Goal: Task Accomplishment & Management: Manage account settings

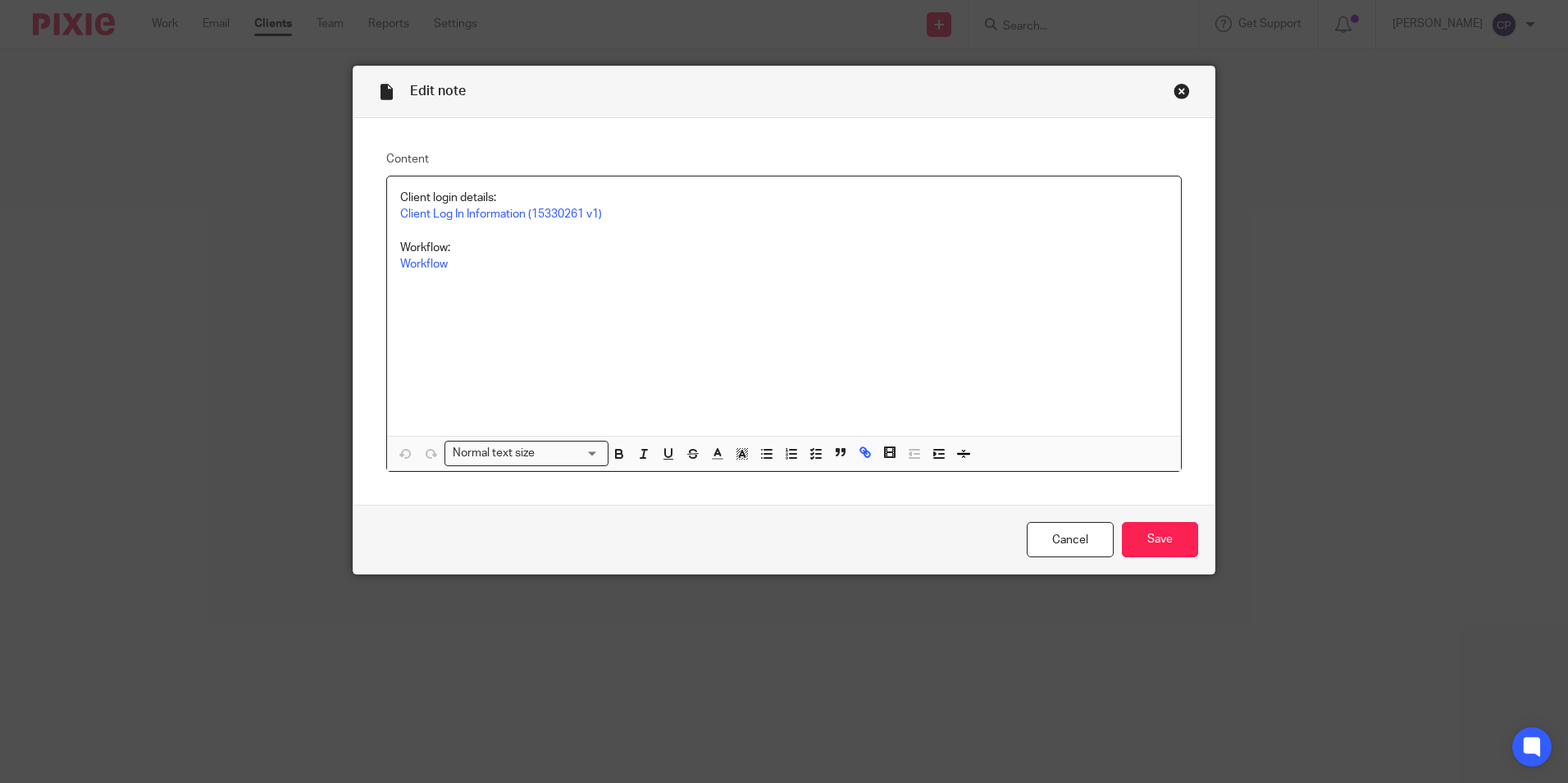
drag, startPoint x: 1065, startPoint y: 540, endPoint x: 1043, endPoint y: 457, distance: 85.9
click at [1065, 540] on link "Cancel" at bounding box center [1070, 539] width 87 height 35
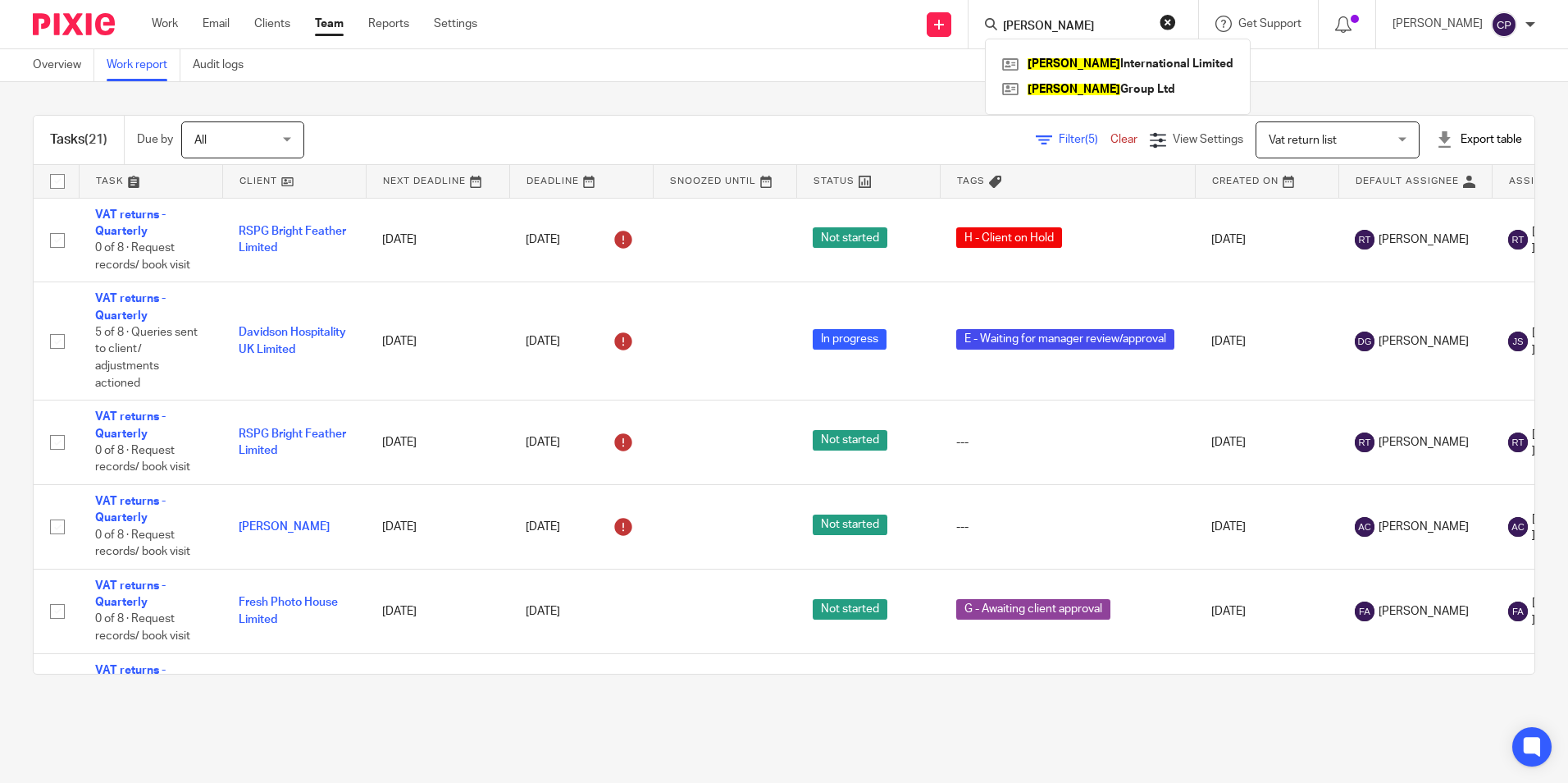
drag, startPoint x: 463, startPoint y: 106, endPoint x: 392, endPoint y: 90, distance: 72.8
click at [463, 106] on div "Tasks (21) Due by All All Today Tomorrow This week Next week This month Next mo…" at bounding box center [784, 394] width 1568 height 625
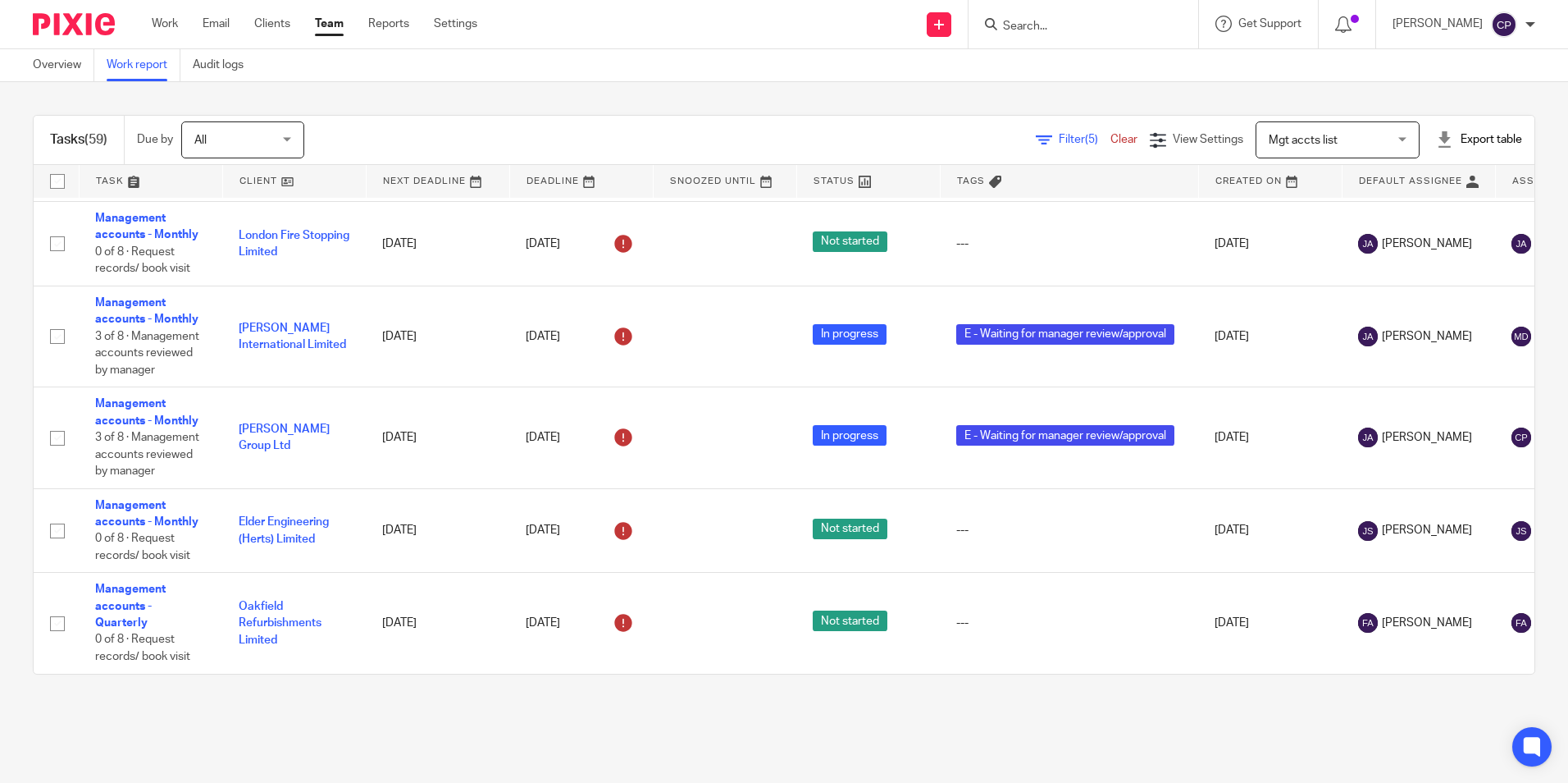
scroll to position [2103, 0]
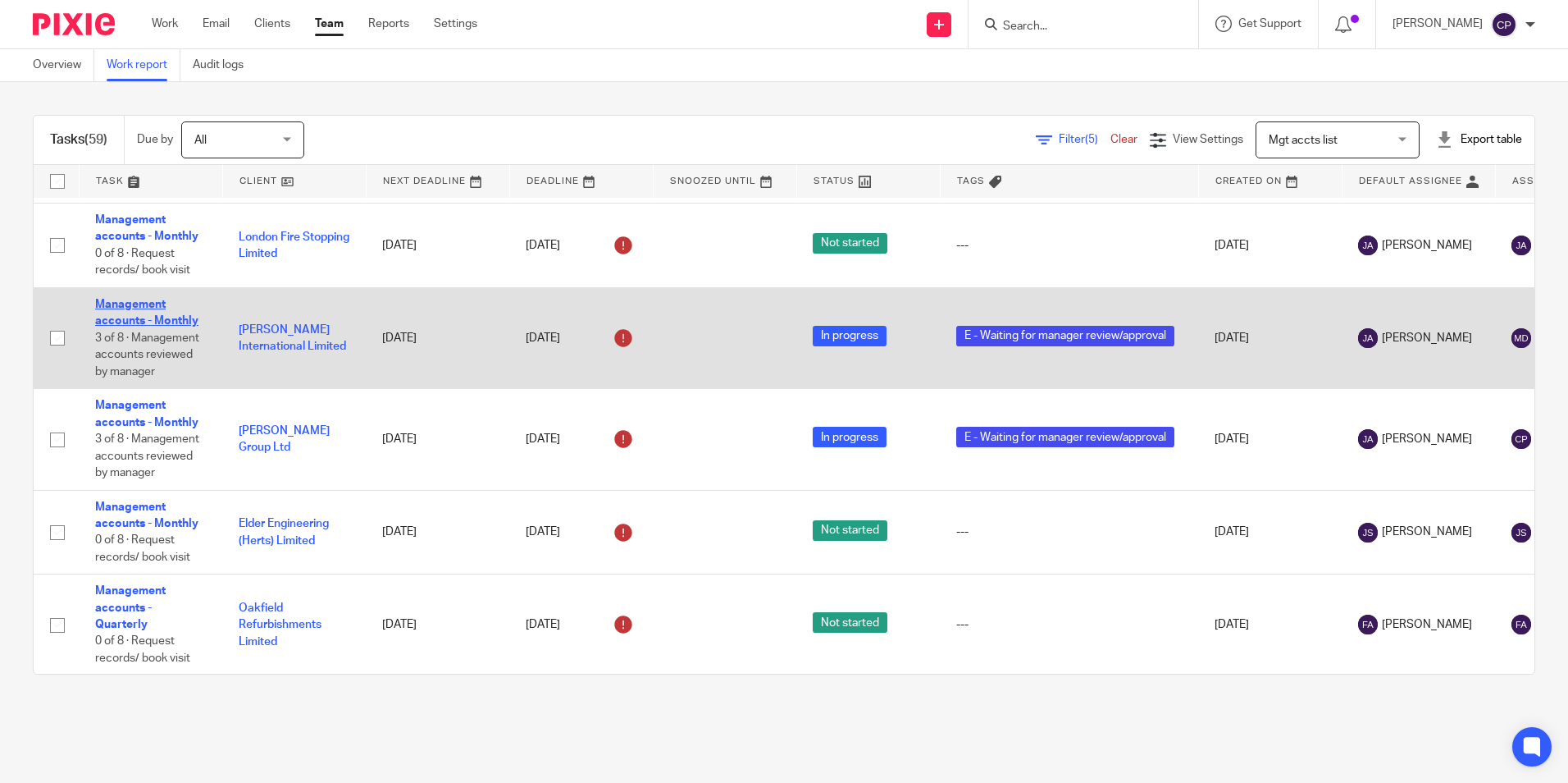
drag, startPoint x: 115, startPoint y: 312, endPoint x: 128, endPoint y: 307, distance: 13.9
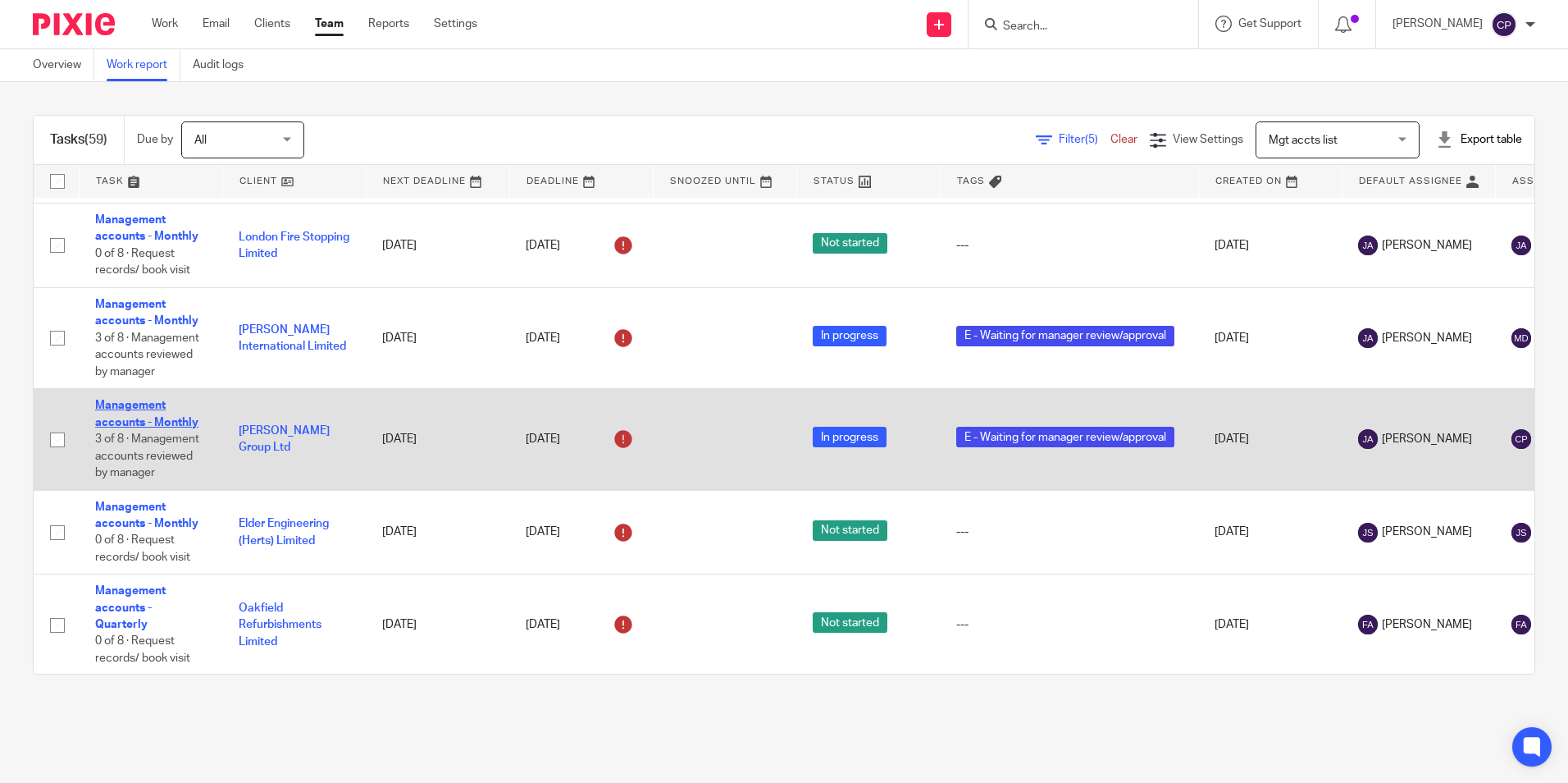
drag, startPoint x: 128, startPoint y: 412, endPoint x: 113, endPoint y: 404, distance: 17.0
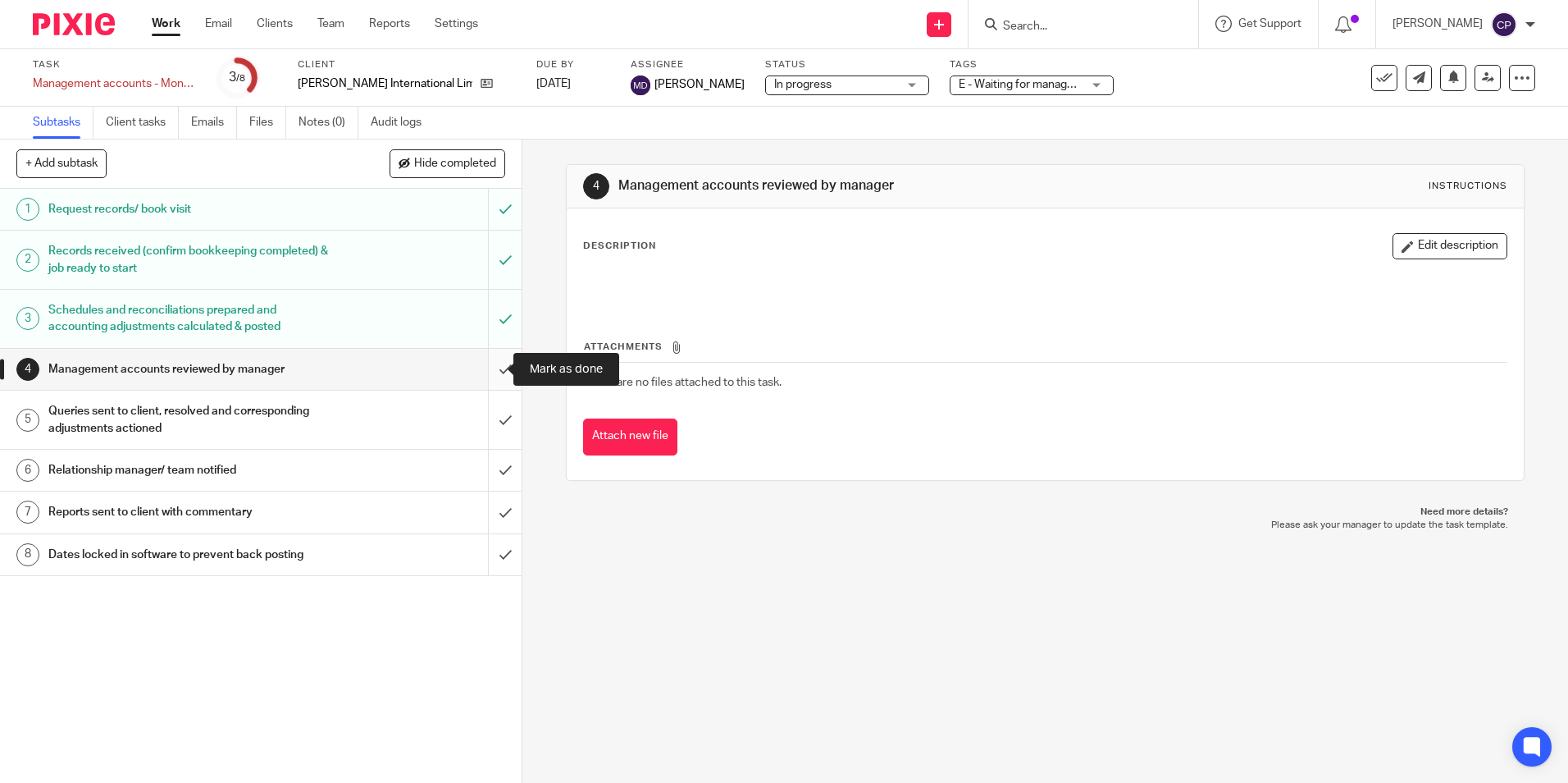
click at [489, 367] on input "submit" at bounding box center [261, 368] width 521 height 41
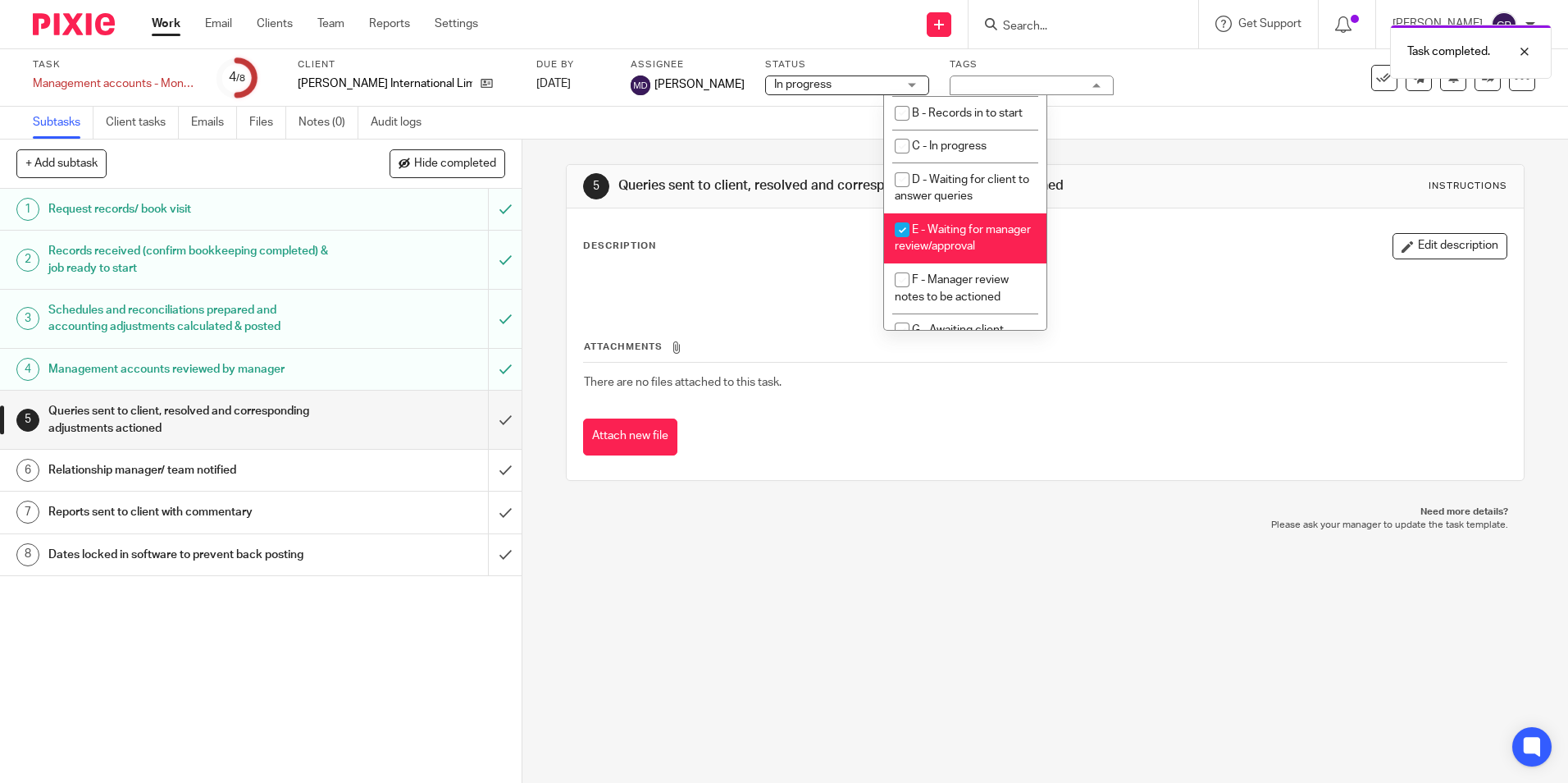
scroll to position [164, 0]
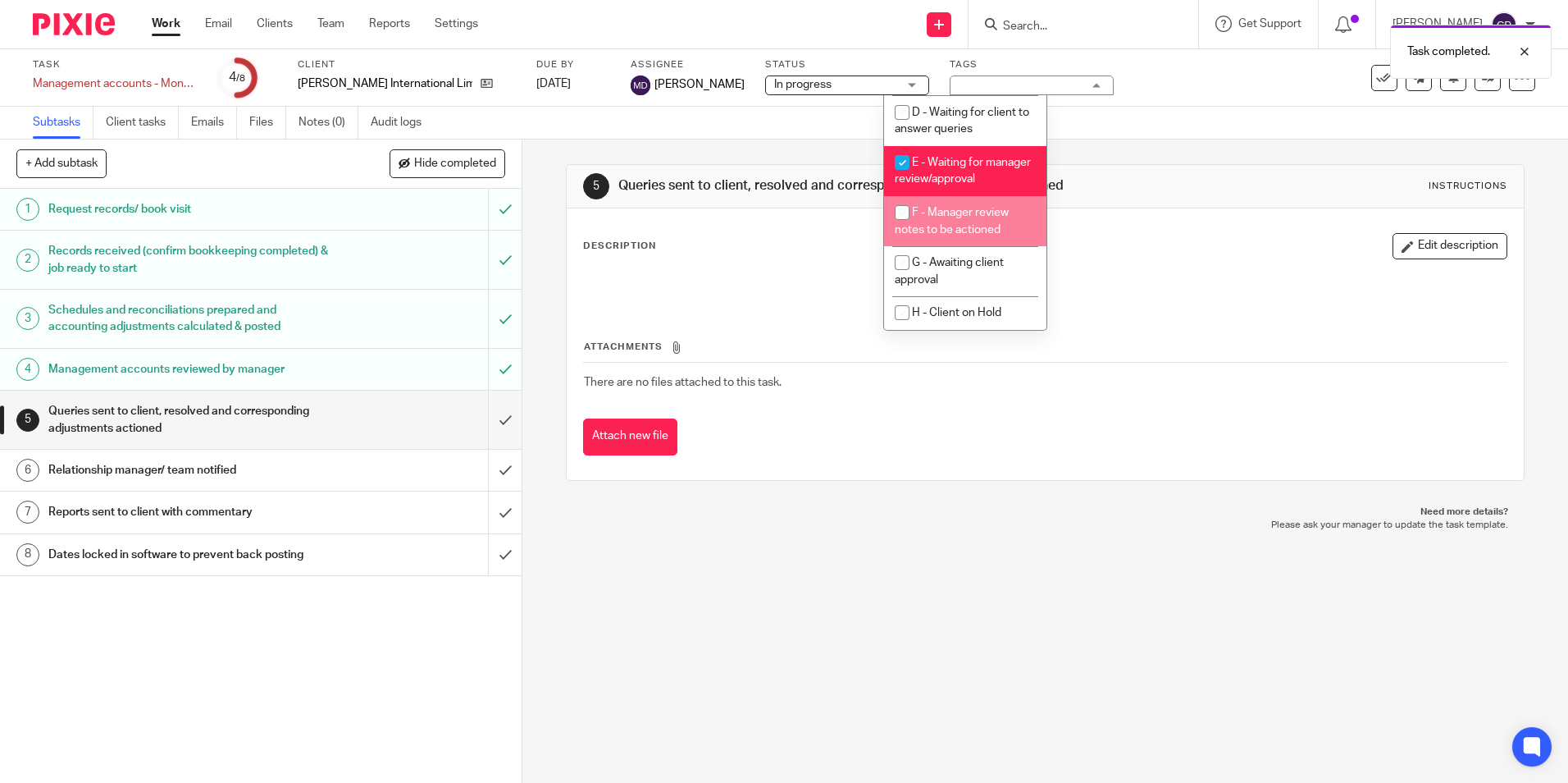
click at [894, 214] on input "checkbox" at bounding box center [902, 212] width 32 height 32
checkbox input "true"
click at [903, 147] on input "checkbox" at bounding box center [902, 162] width 32 height 32
checkbox input "false"
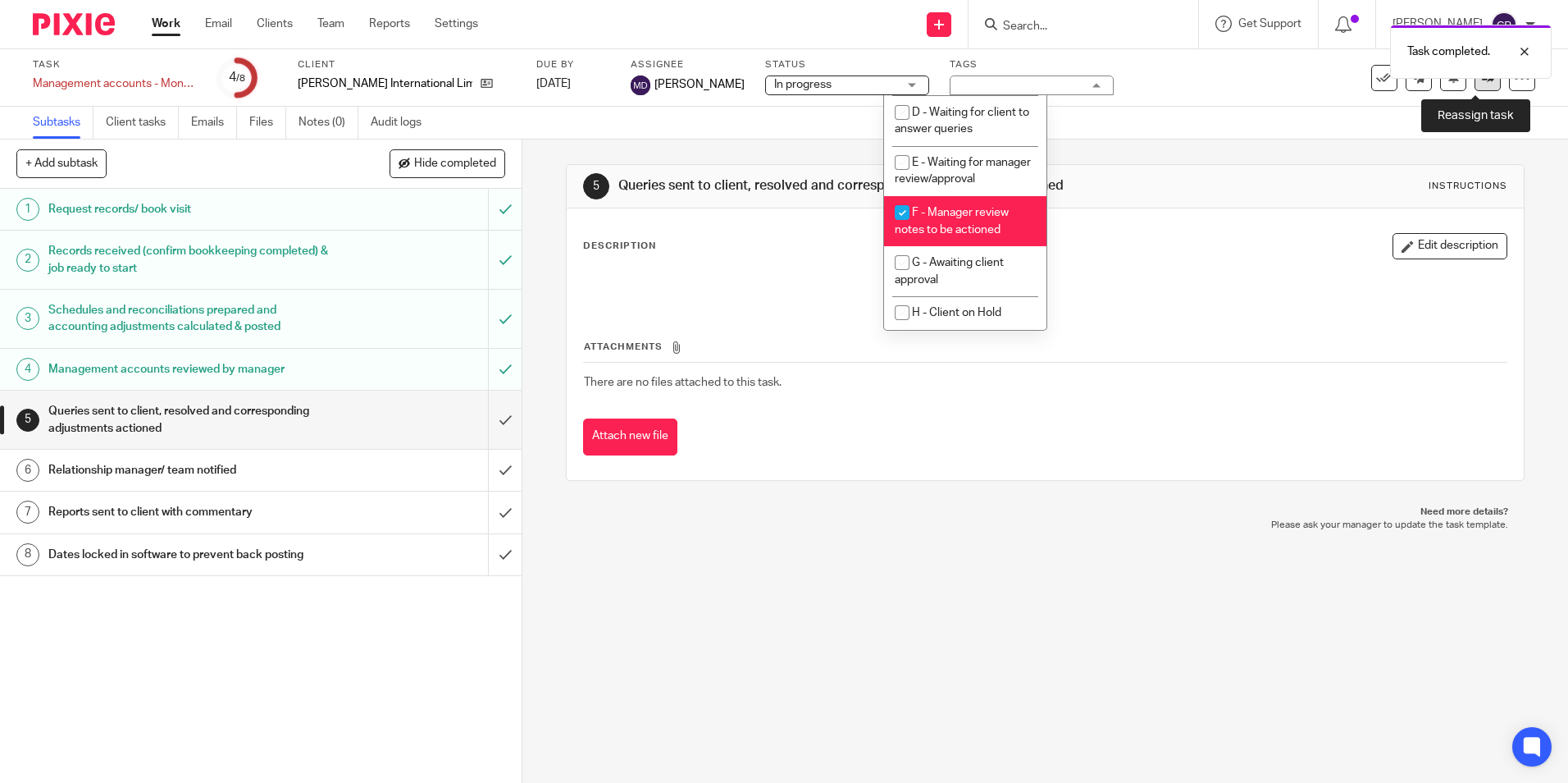
click at [1477, 84] on link at bounding box center [1487, 78] width 26 height 26
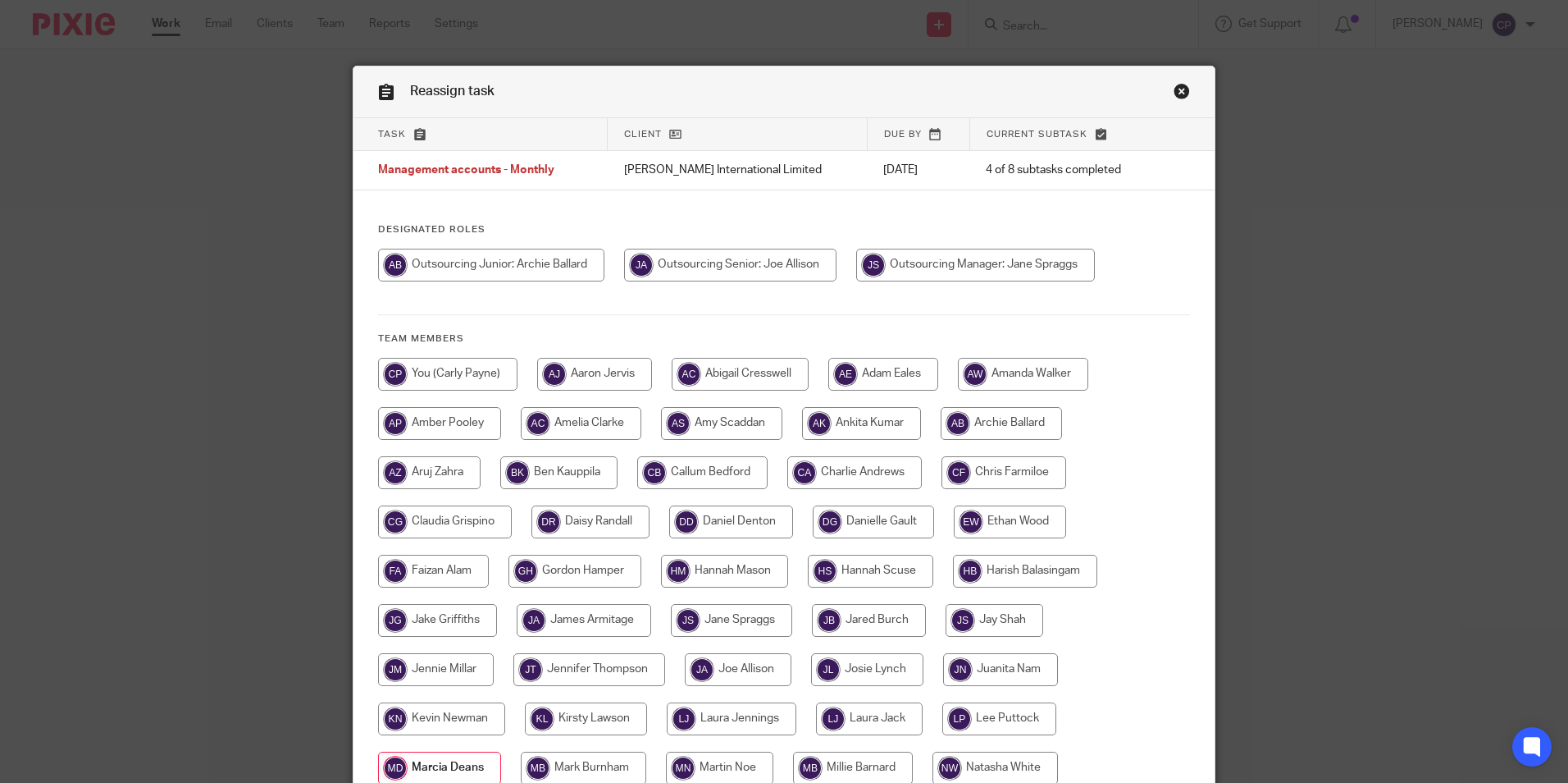
click at [511, 267] on input "radio" at bounding box center [491, 265] width 226 height 32
radio input "true"
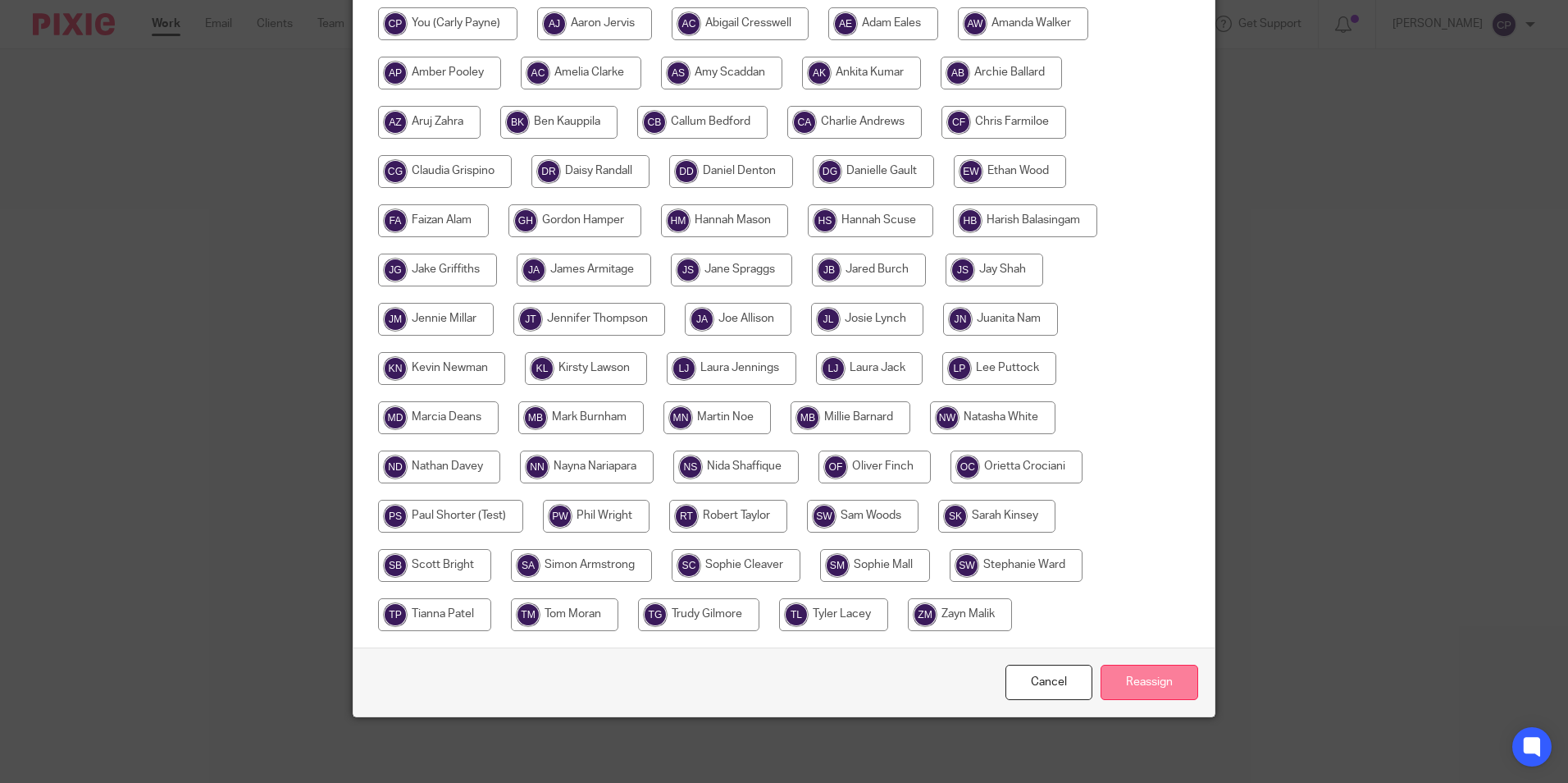
click at [1150, 693] on input "Reassign" at bounding box center [1149, 682] width 97 height 35
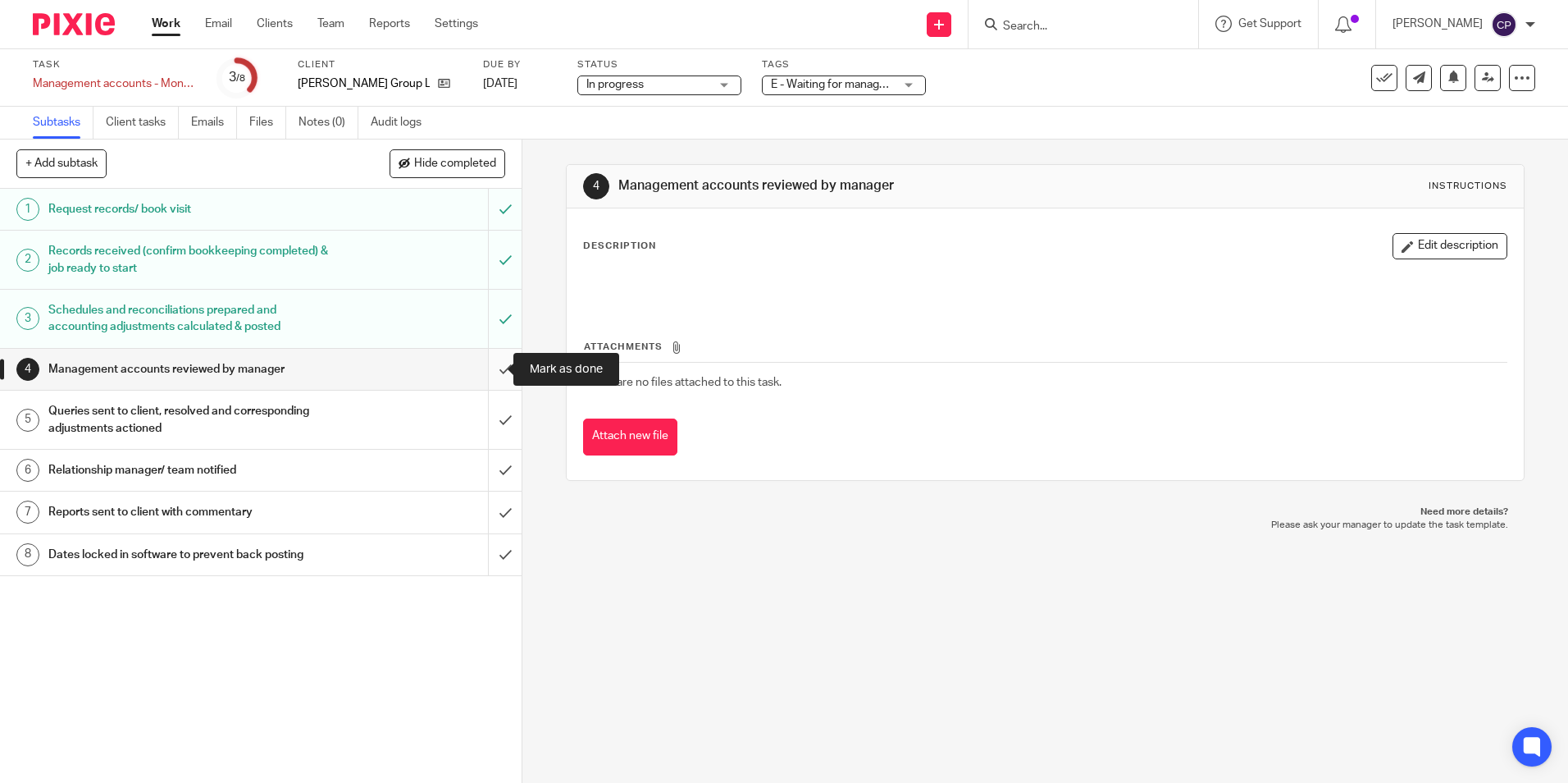
click at [485, 371] on input "submit" at bounding box center [261, 368] width 521 height 41
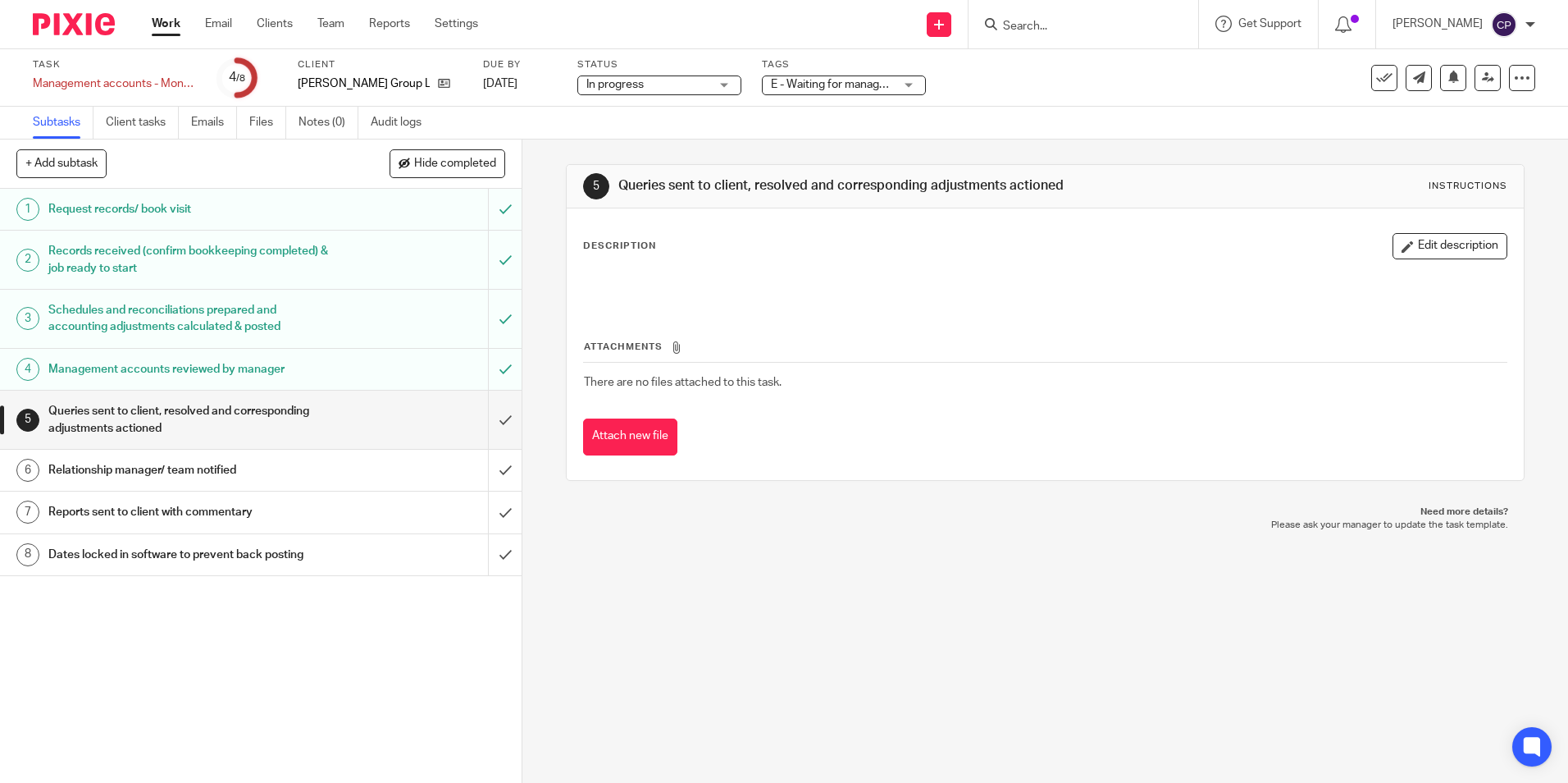
click at [862, 87] on span "E - Waiting for manager review/approval" at bounding box center [872, 84] width 202 height 12
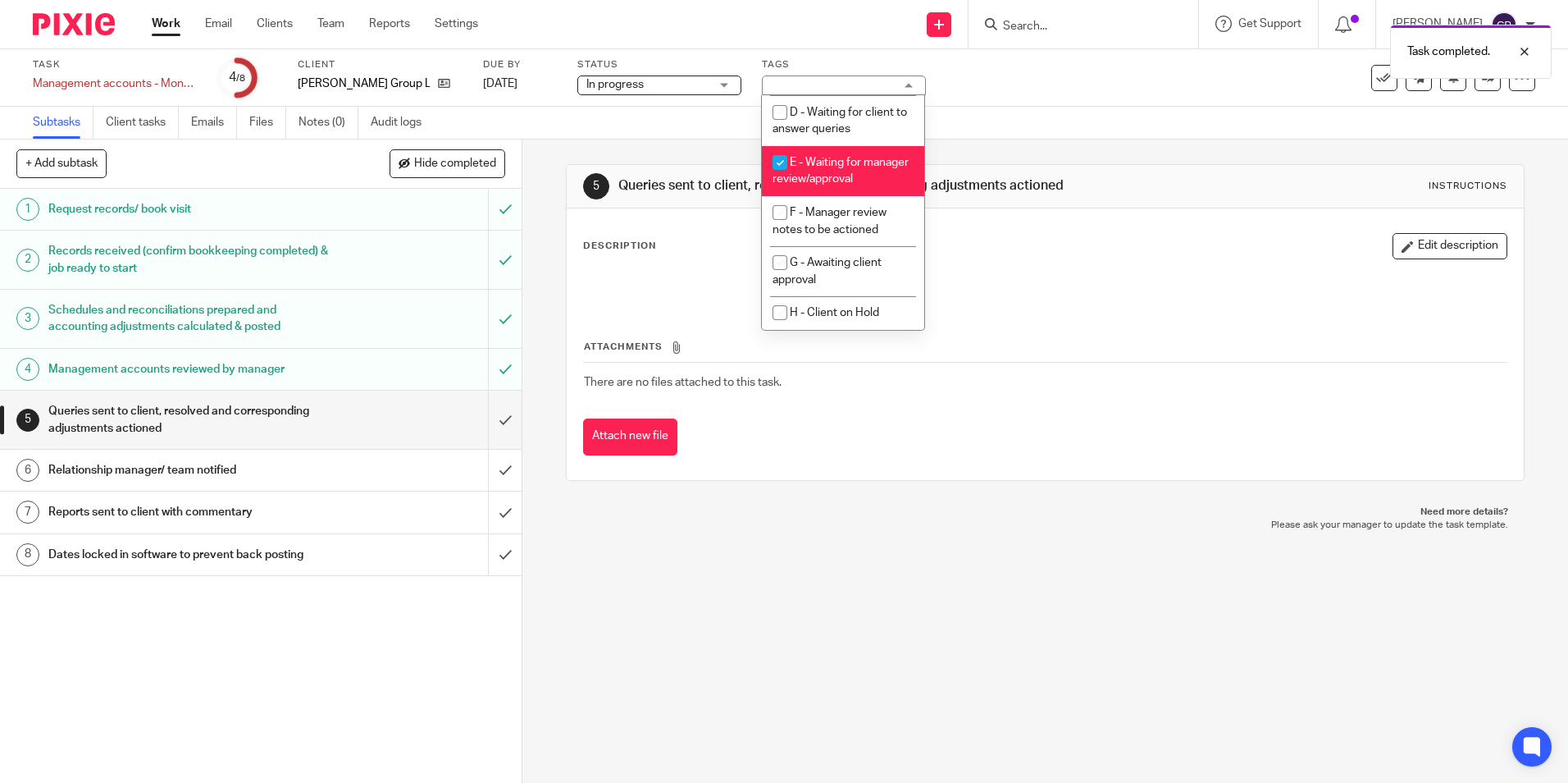
scroll to position [164, 0]
click at [781, 213] on input "checkbox" at bounding box center [780, 212] width 32 height 32
checkbox input "true"
click at [777, 149] on input "checkbox" at bounding box center [780, 162] width 32 height 32
checkbox input "false"
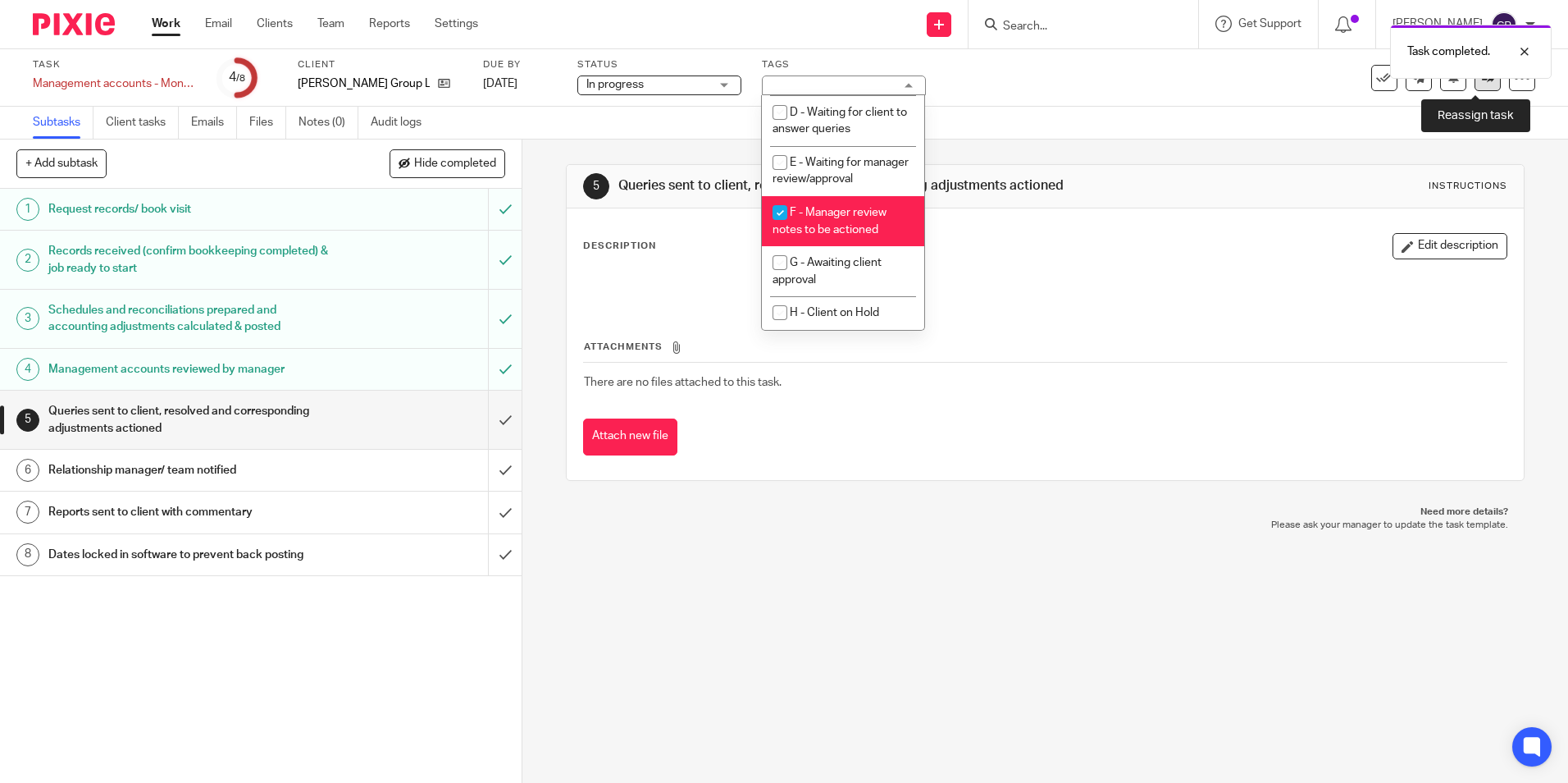
click at [1474, 86] on link at bounding box center [1487, 78] width 26 height 26
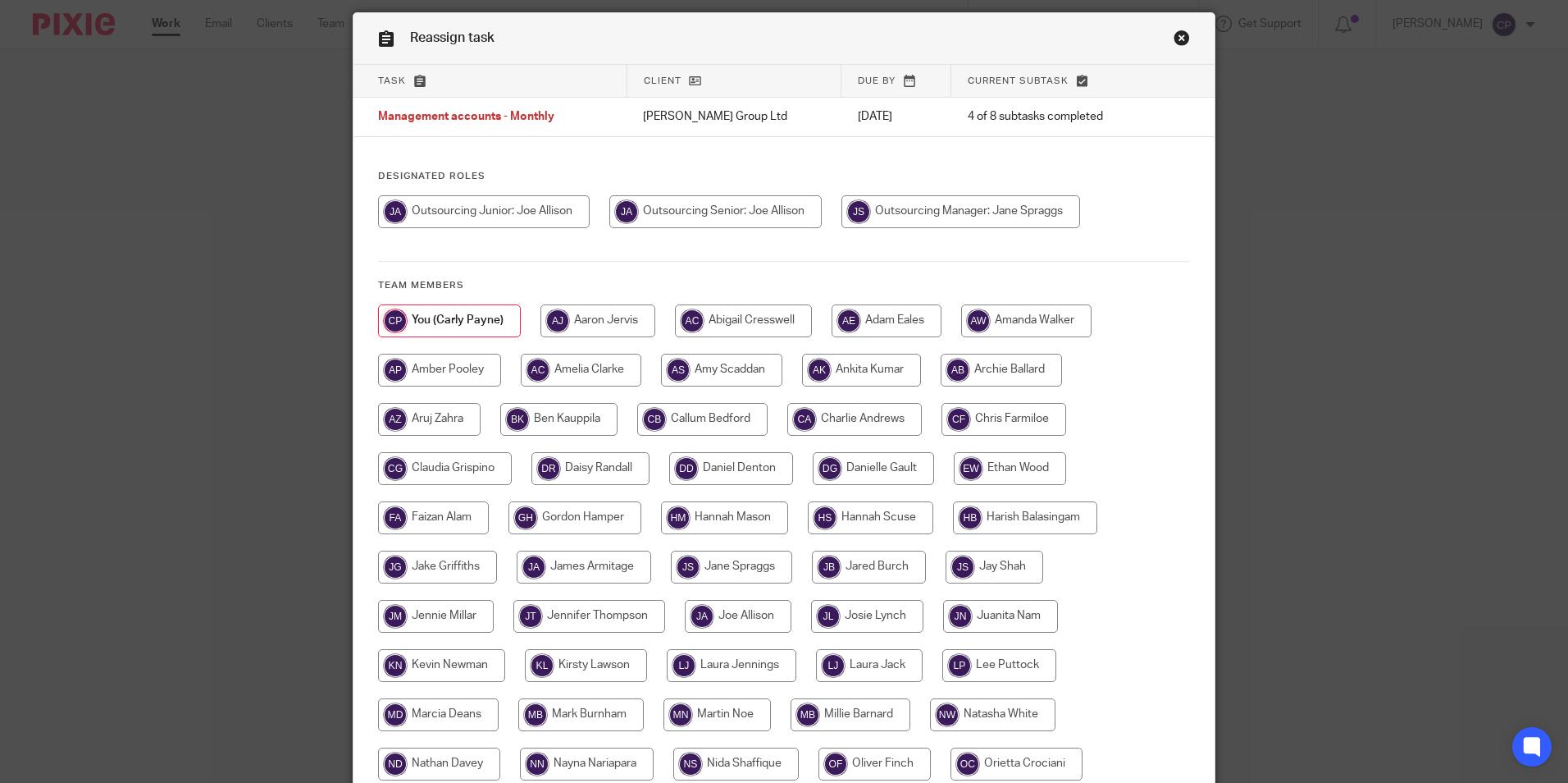
scroll to position [82, 0]
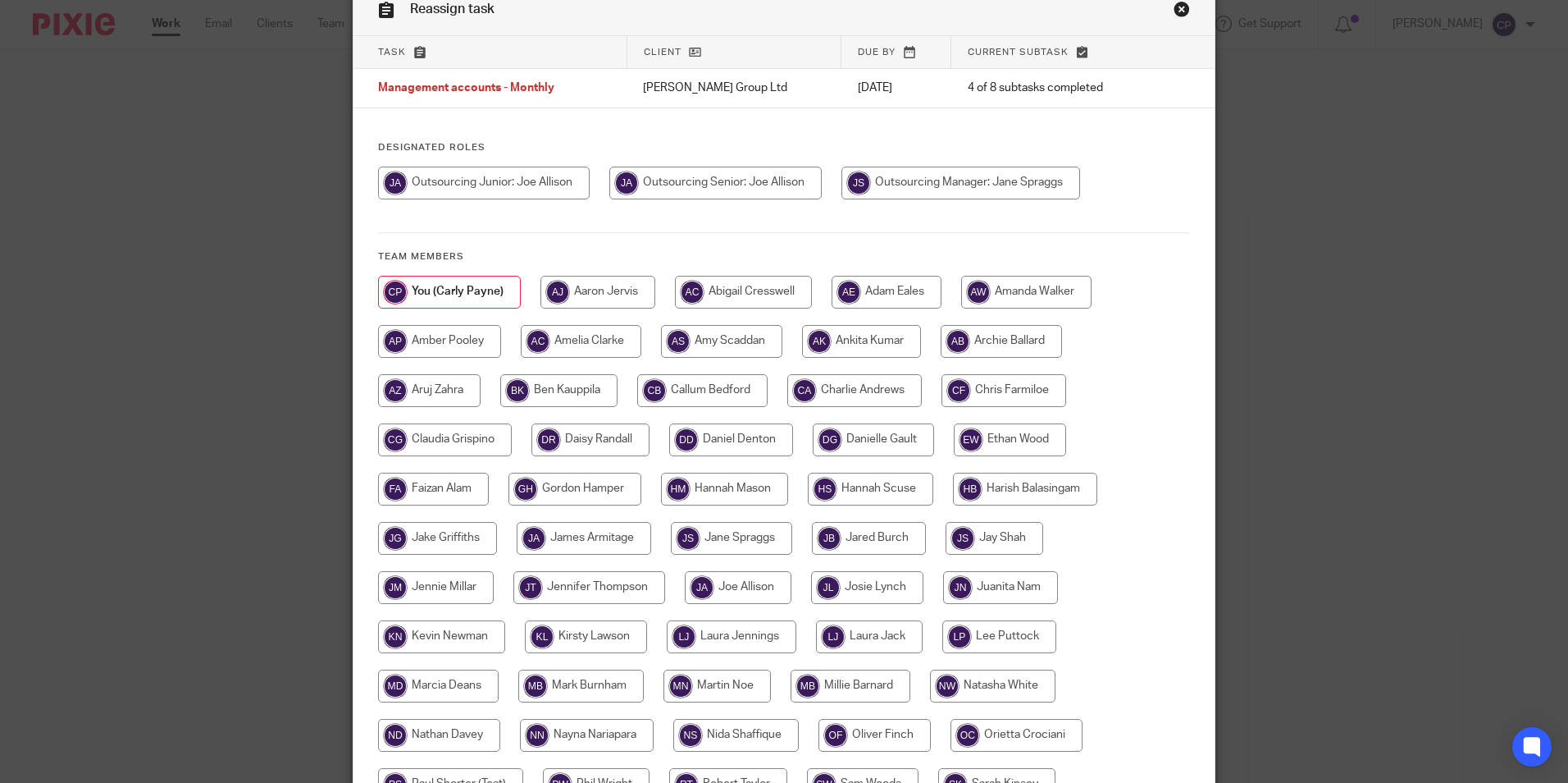
click at [994, 342] on input "radio" at bounding box center [1001, 341] width 122 height 32
radio input "true"
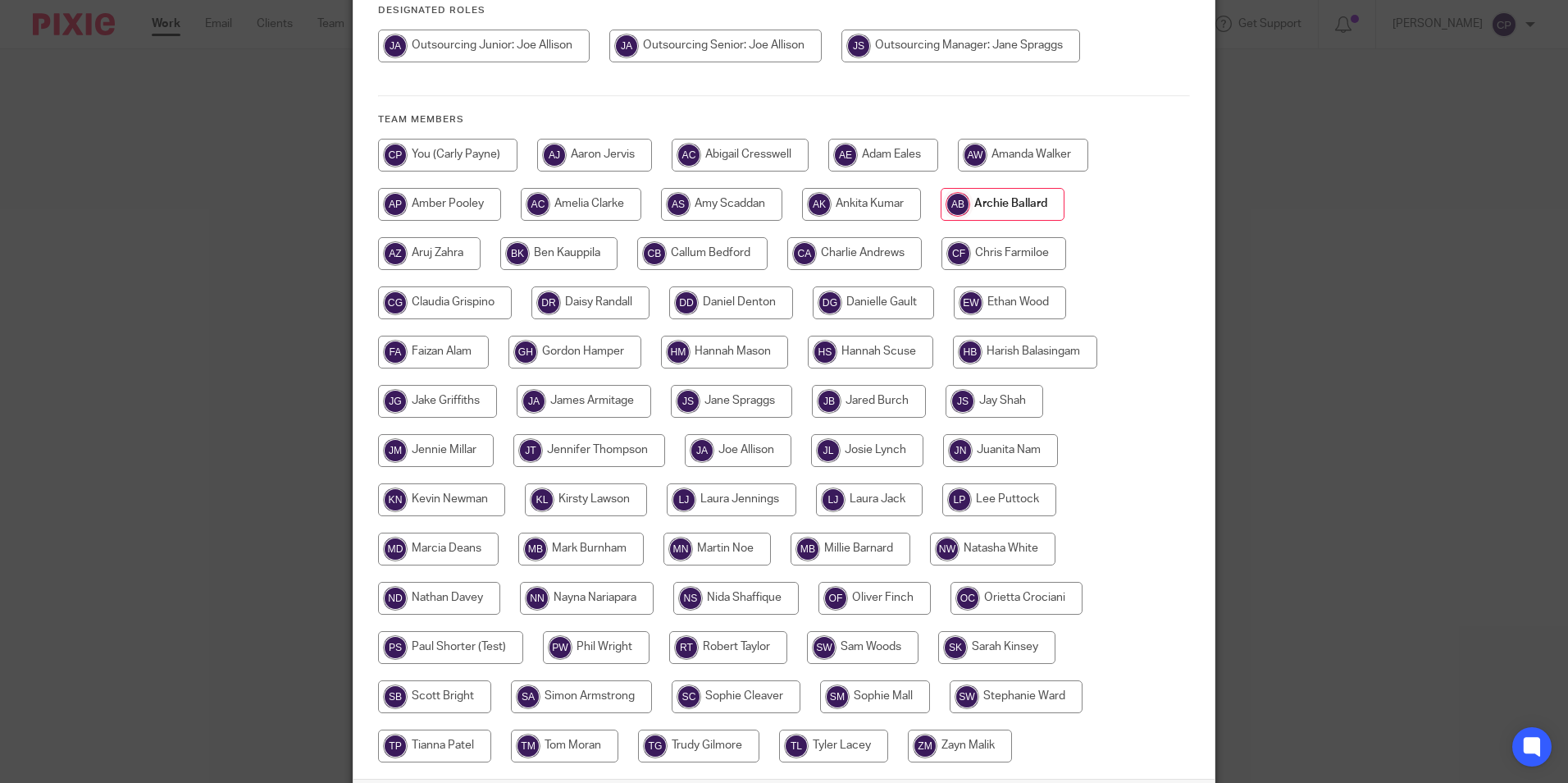
scroll to position [350, 0]
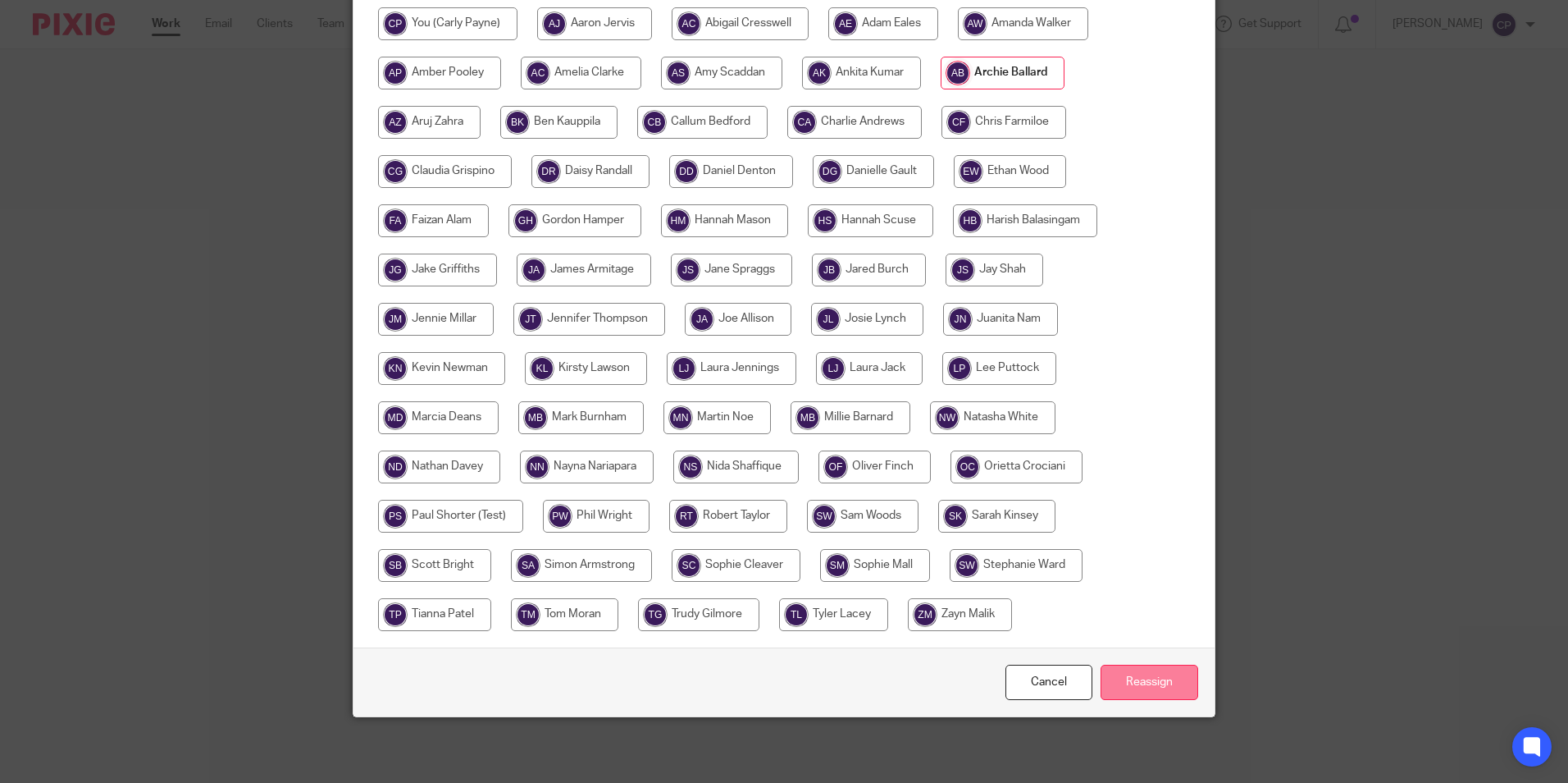
click at [1140, 685] on input "Reassign" at bounding box center [1149, 682] width 97 height 35
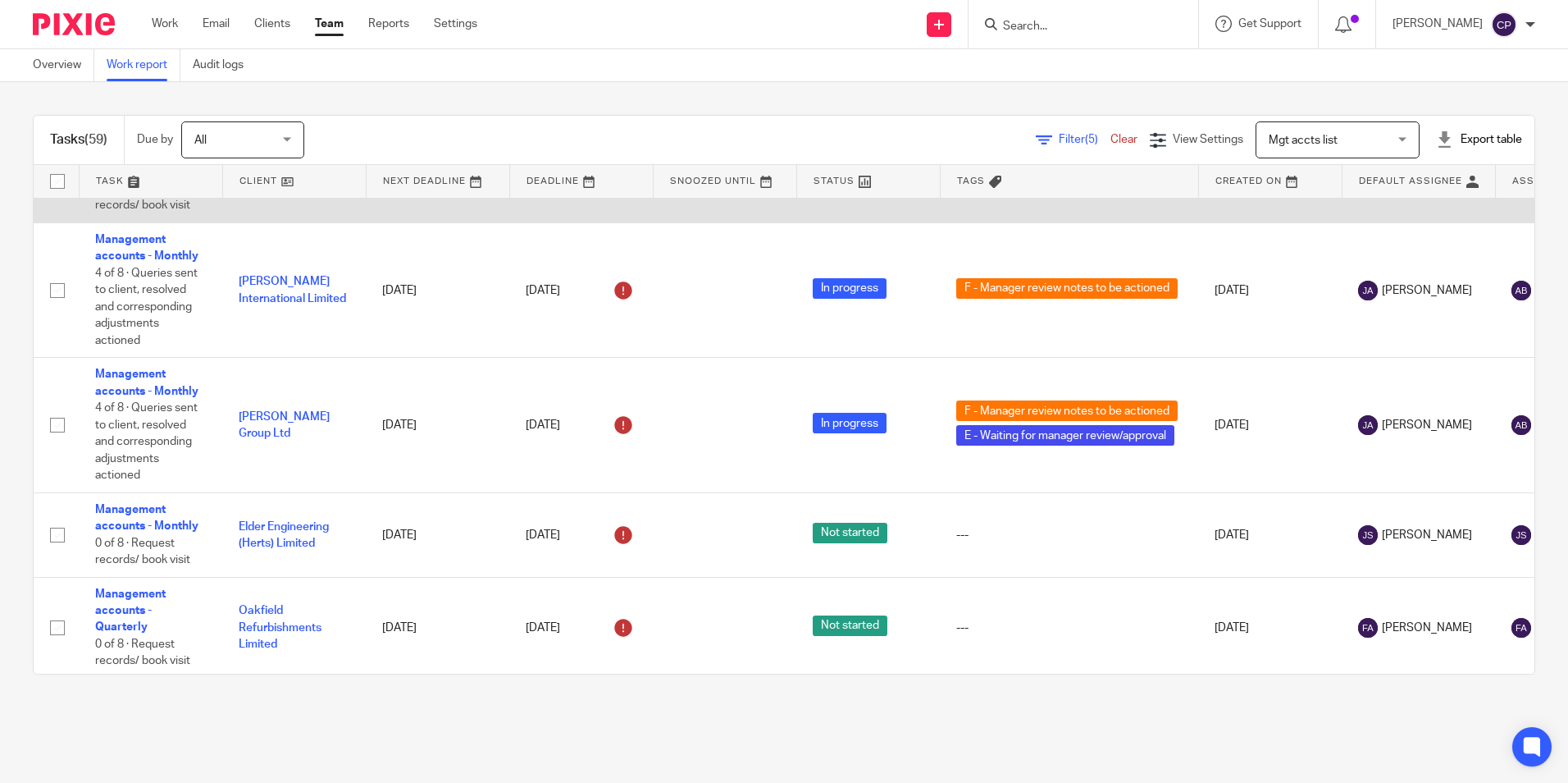
scroll to position [2215, 0]
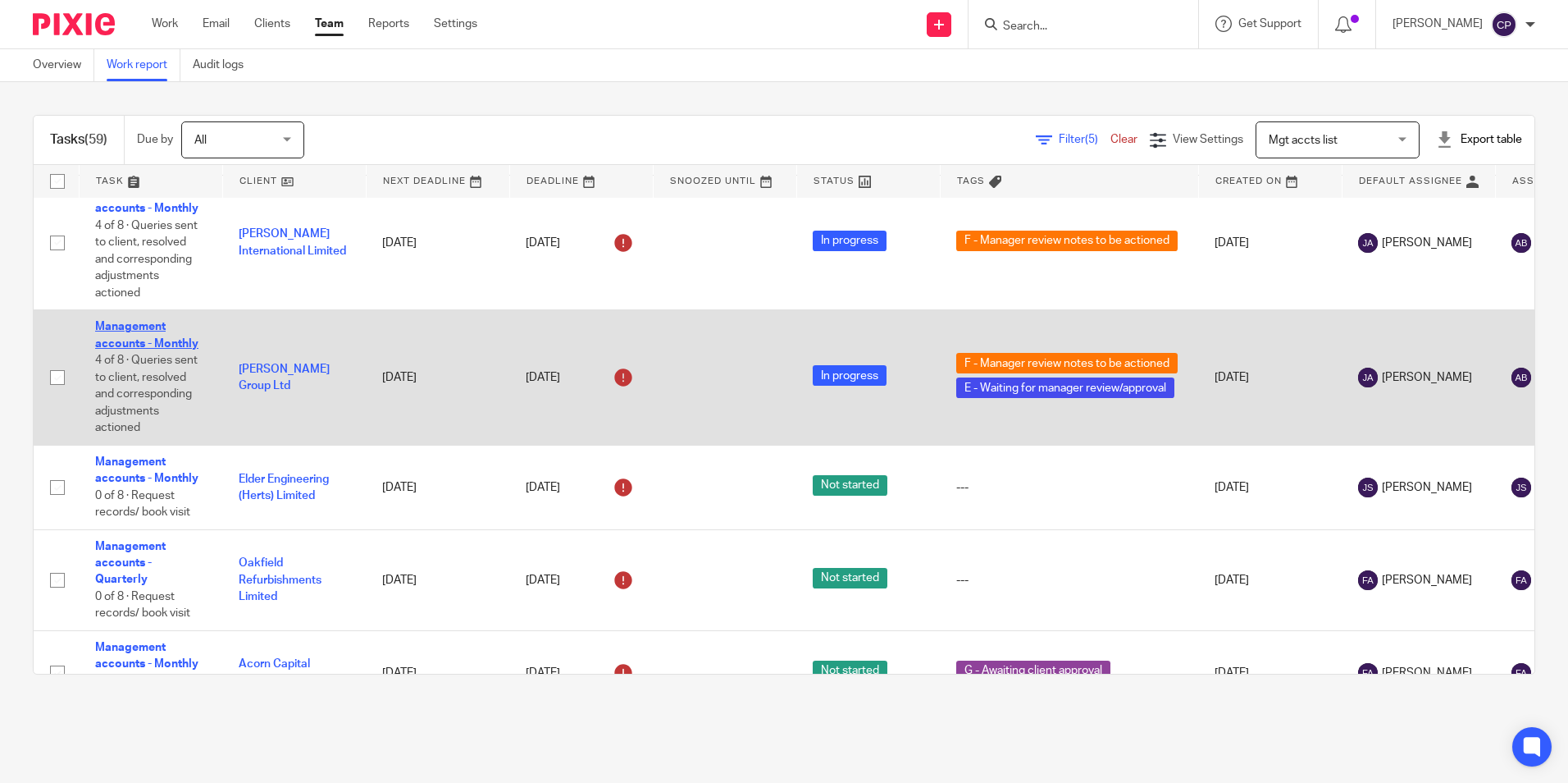
drag, startPoint x: 149, startPoint y: 336, endPoint x: 113, endPoint y: 330, distance: 36.5
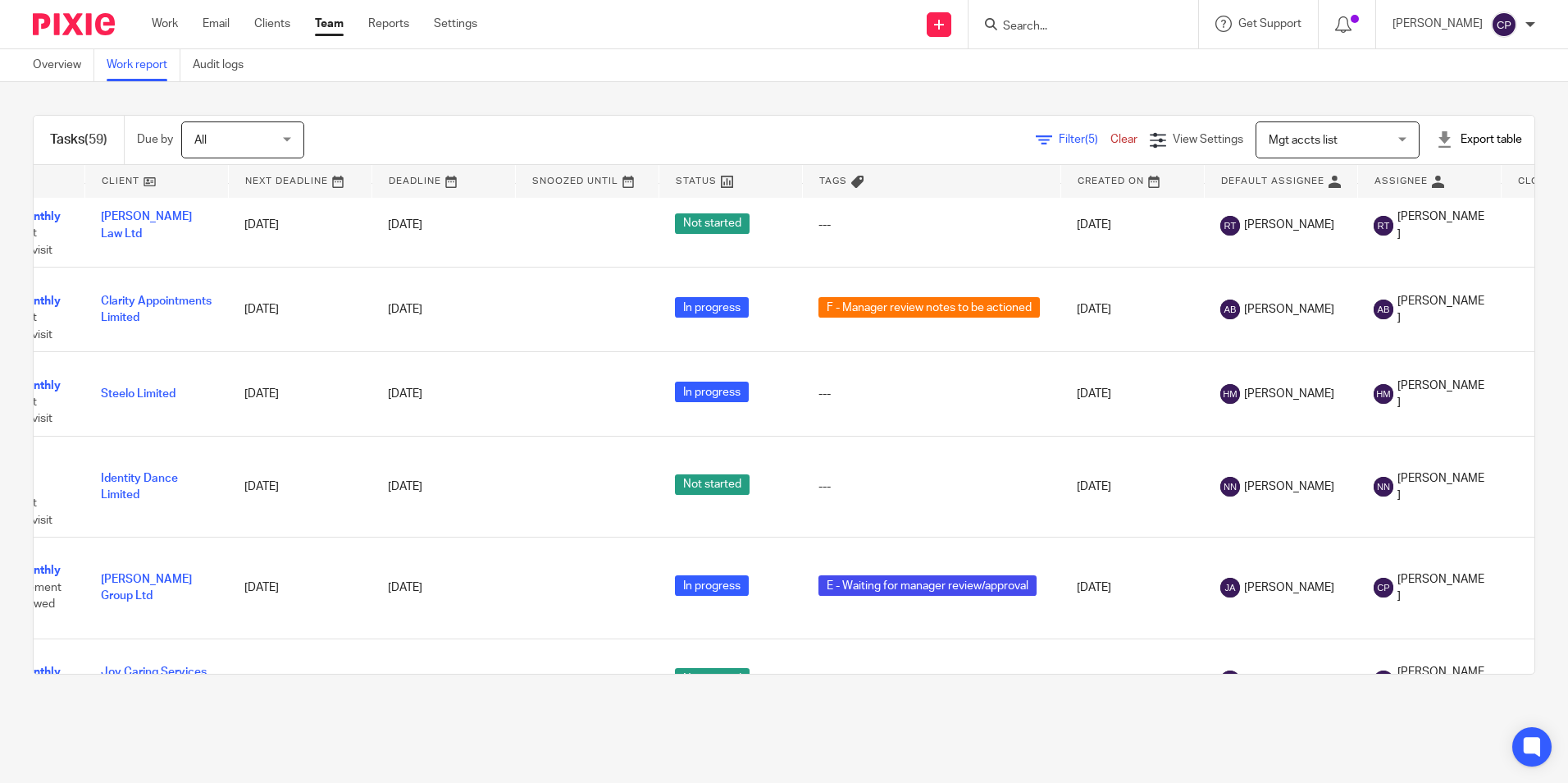
scroll to position [5123, 0]
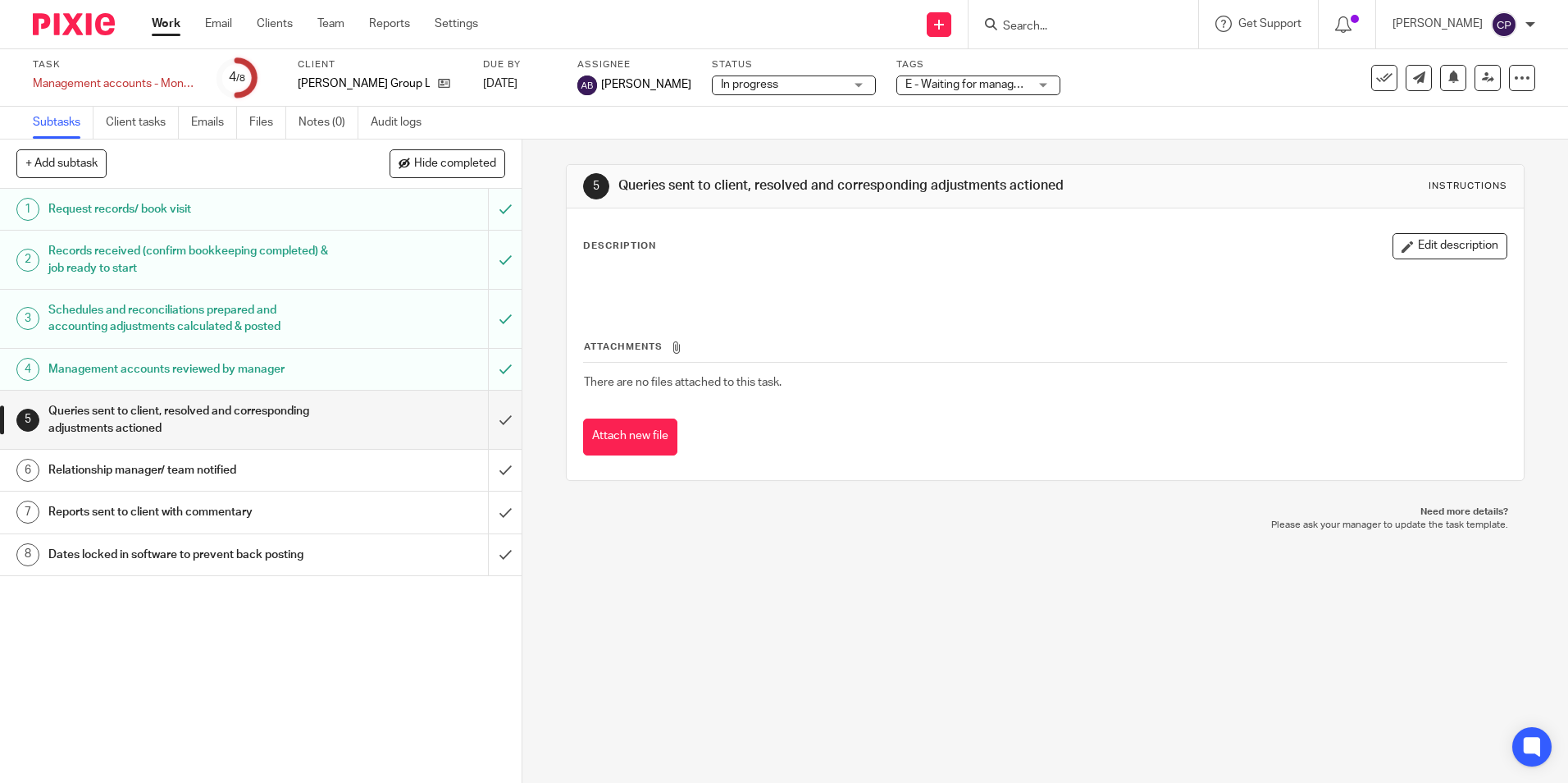
click at [937, 81] on span "E - Waiting for manager review/approval + 1" at bounding box center [1015, 84] width 220 height 12
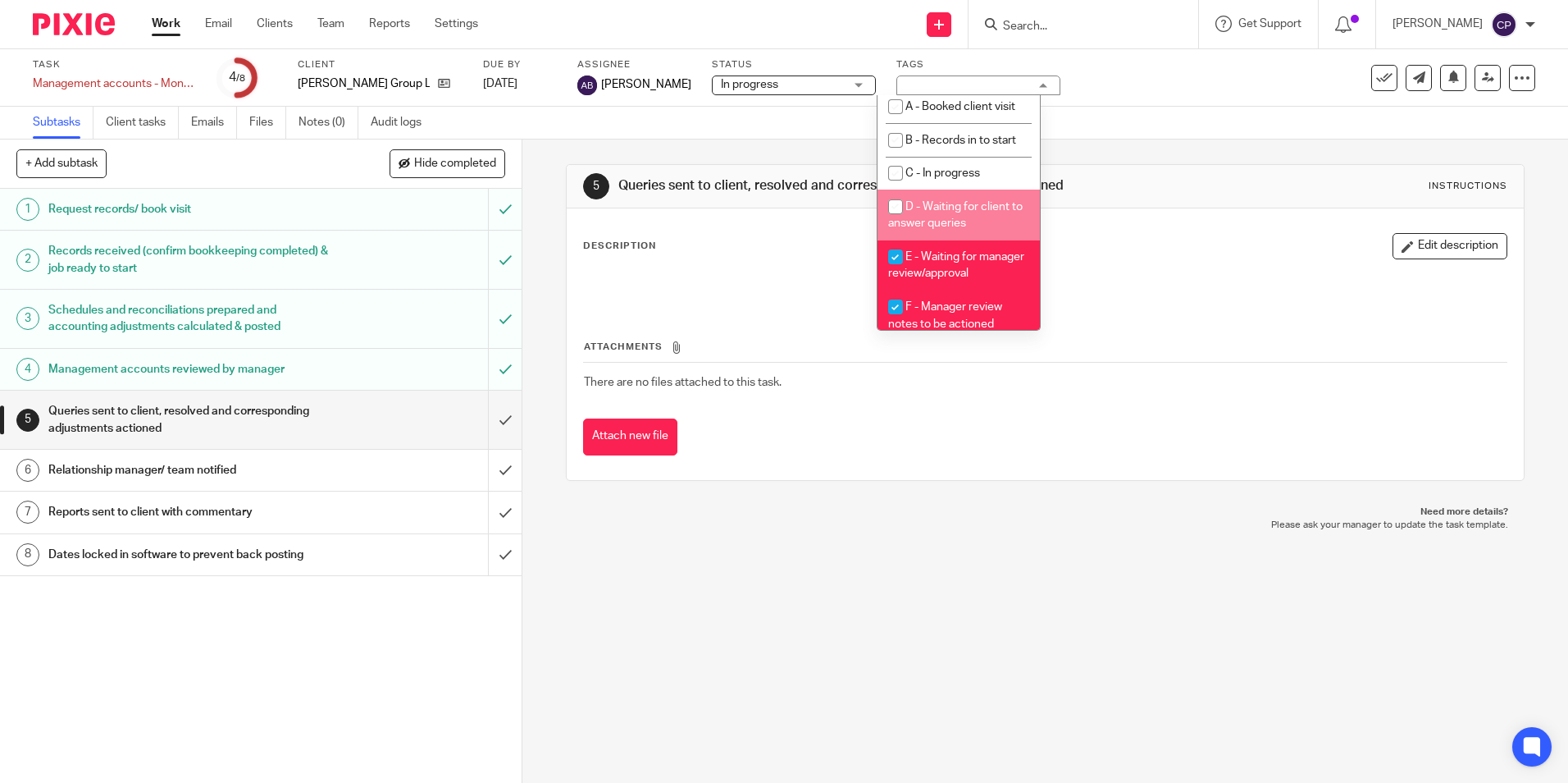
scroll to position [82, 0]
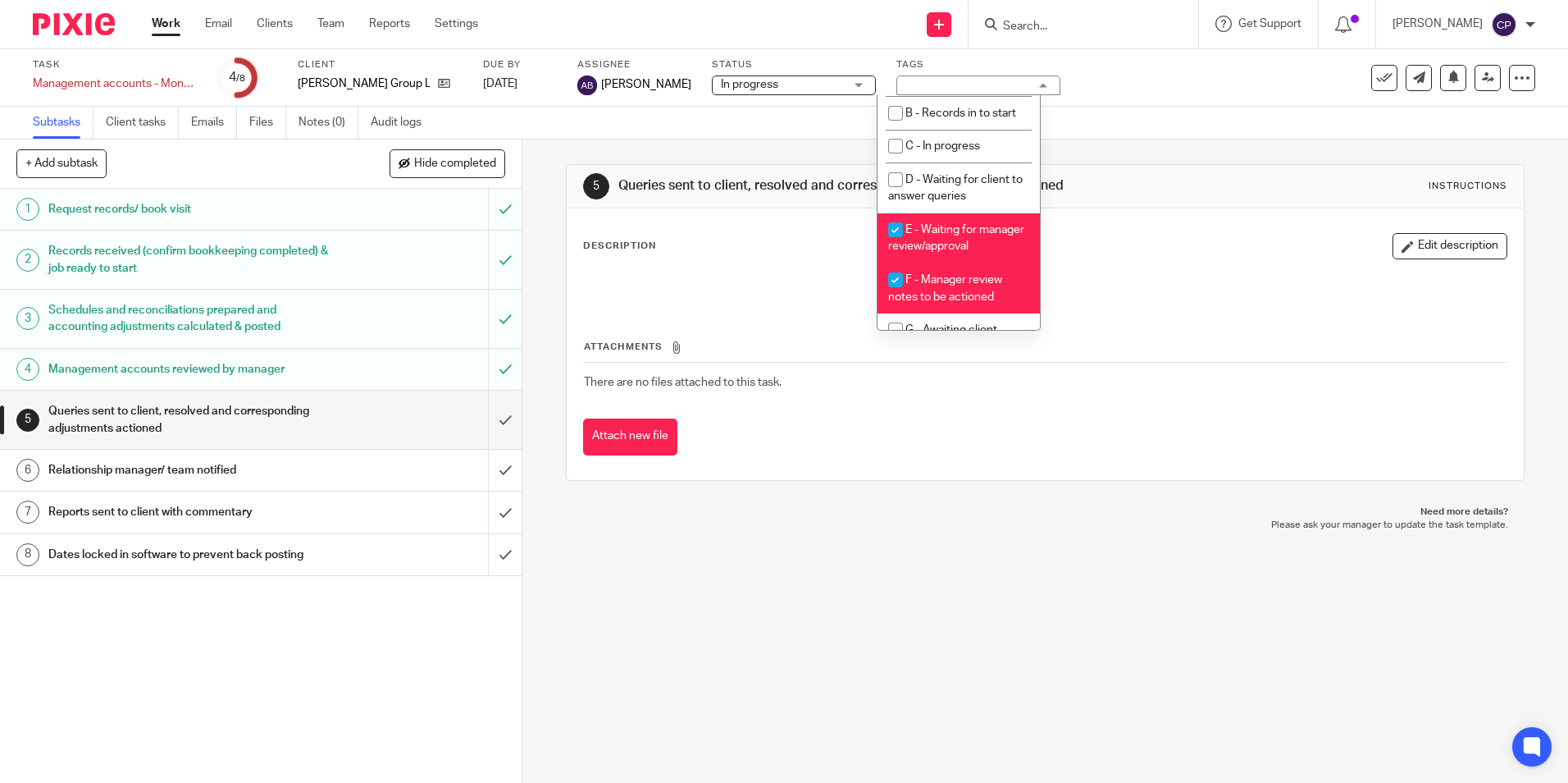
click at [892, 225] on input "checkbox" at bounding box center [895, 229] width 32 height 32
checkbox input "false"
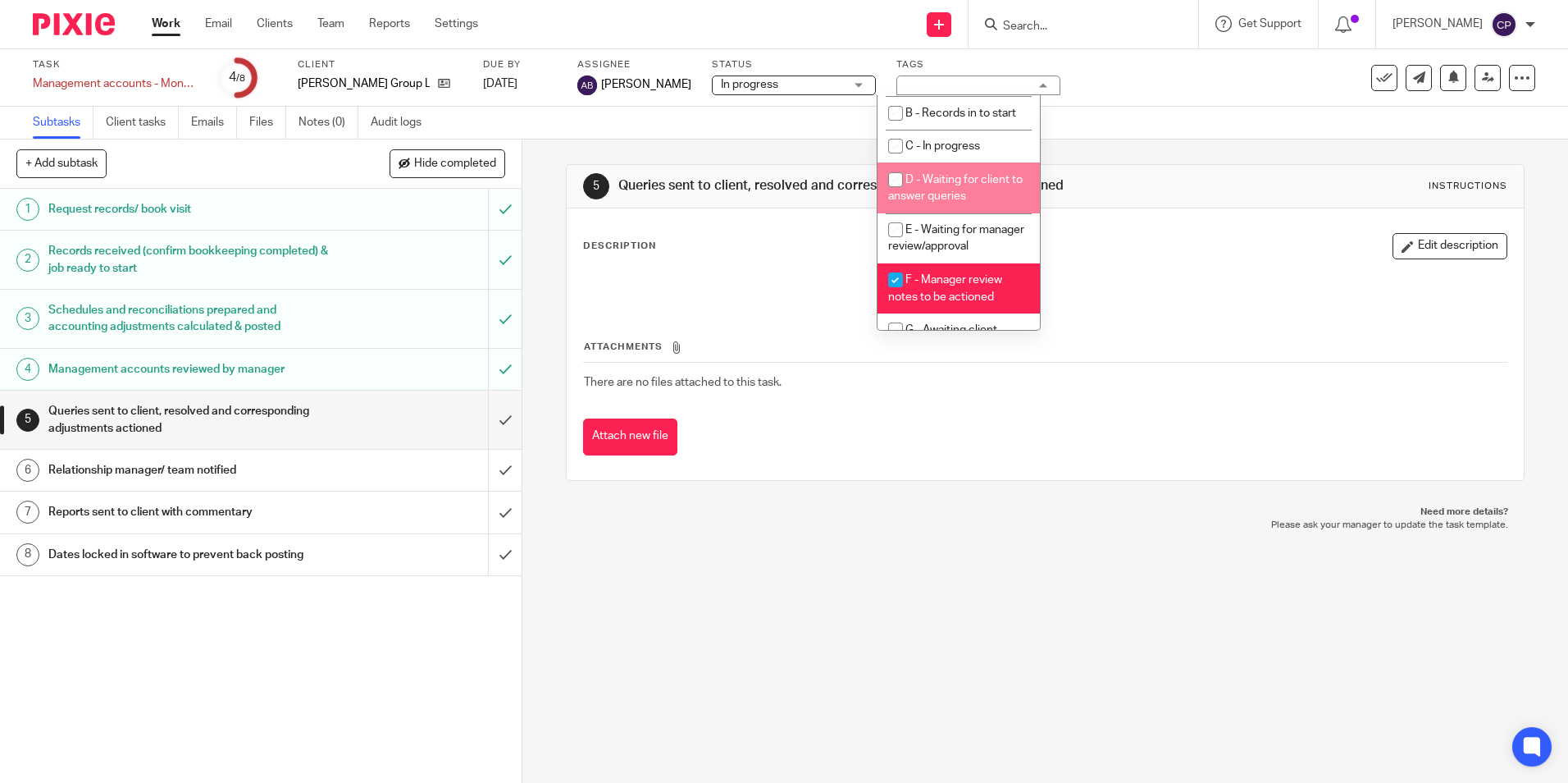
click at [1111, 143] on div "5 Queries sent to client, resolved and corresponding adjustments actioned Instr…" at bounding box center [1044, 323] width 958 height 366
